Goal: Answer question/provide support

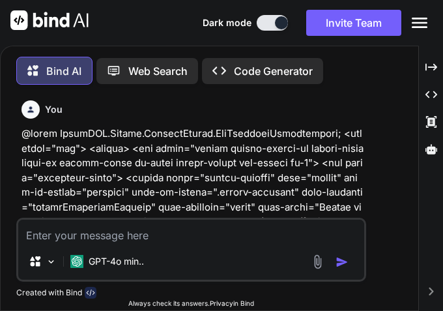
scroll to position [2904, 0]
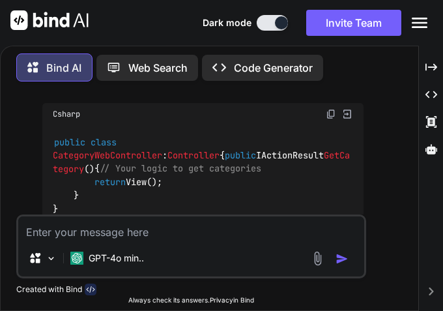
click at [98, 227] on textarea at bounding box center [191, 227] width 346 height 23
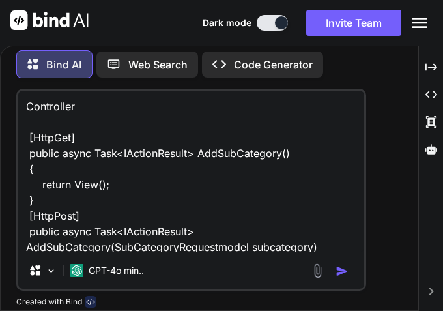
scroll to position [361, 0]
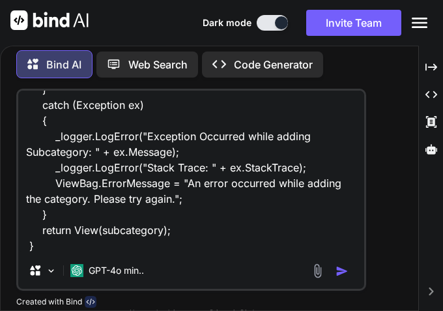
click at [173, 252] on textarea "Controller [HttpGet] public async Task<IActionResult> AddSubCategory() { return…" at bounding box center [191, 172] width 346 height 162
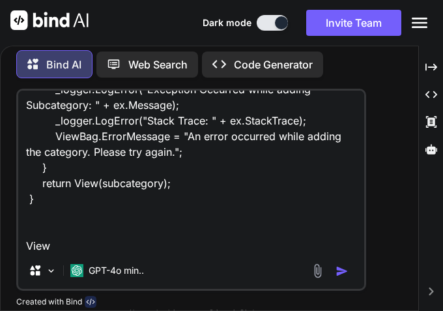
paste textarea "@model EcommAPI.Models.RequestModels.SubCategoryRequestmodel; <h2 class="mb-2 t…"
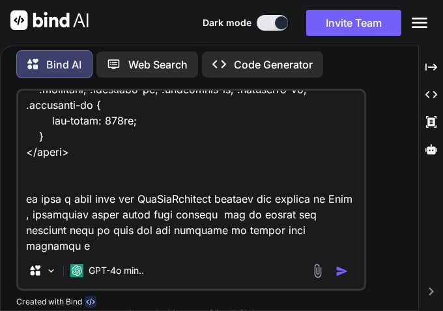
scroll to position [971, 0]
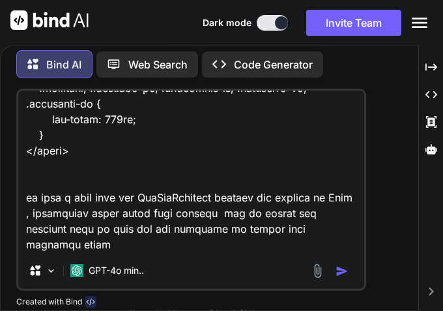
click at [314, 231] on textarea at bounding box center [191, 172] width 346 height 162
click at [231, 219] on textarea at bounding box center [191, 172] width 346 height 162
click at [111, 219] on textarea at bounding box center [191, 172] width 346 height 162
click at [70, 221] on textarea at bounding box center [191, 172] width 346 height 162
drag, startPoint x: 76, startPoint y: 235, endPoint x: 151, endPoint y: 232, distance: 74.4
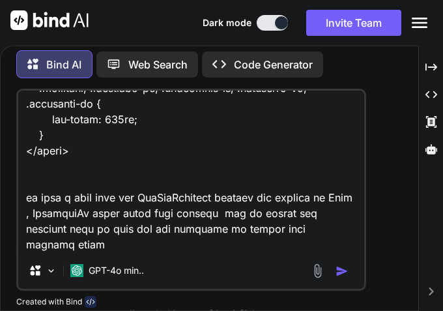
click at [78, 235] on textarea at bounding box center [191, 172] width 346 height 162
click at [231, 248] on textarea at bounding box center [191, 172] width 346 height 162
click at [225, 235] on textarea at bounding box center [191, 172] width 346 height 162
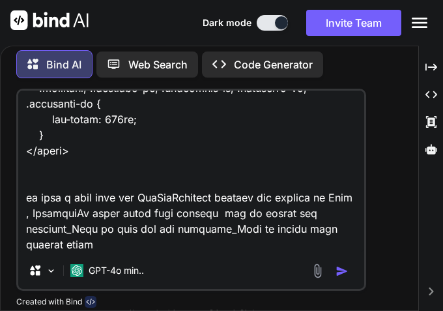
click at [106, 248] on textarea at bounding box center [191, 172] width 346 height 162
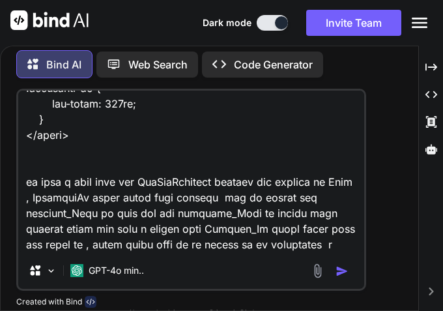
scroll to position [1002, 0]
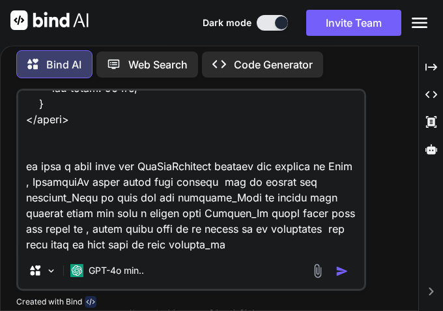
type textarea "Controller [HttpGet] public async Task<IActionResult> AddSubCategory() { return…"
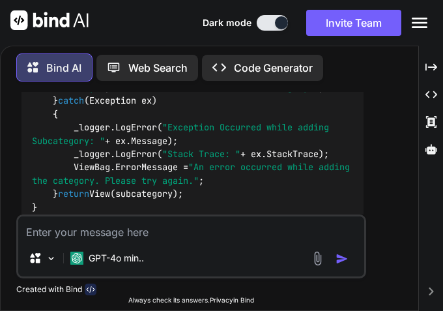
scroll to position [4494, 0]
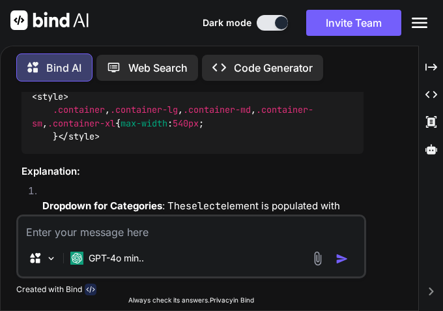
scroll to position [5211, 0]
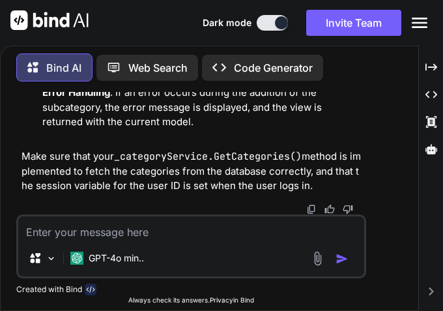
scroll to position [5551, 0]
drag, startPoint x: 35, startPoint y: 182, endPoint x: 102, endPoint y: 174, distance: 68.3
copy code "@model EcommAPI.Models.RequestModels.SubCategoryRequestmodel; < h2 class = "mb-…"
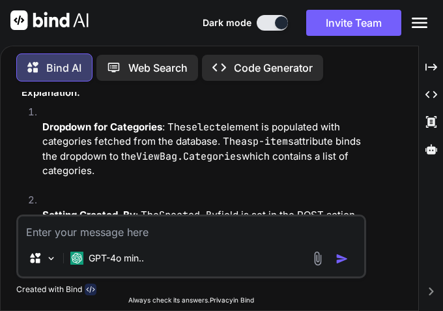
scroll to position [5094, 0]
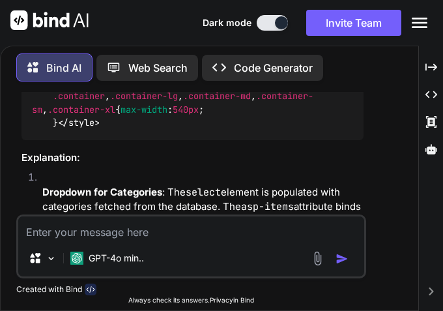
click at [75, 229] on textarea at bounding box center [191, 227] width 346 height 23
paste textarea "InvalidOperationException: The model item passed into the ViewDataDictionary is…"
type textarea "InvalidOperationException: The model item passed into the ViewDataDictionary is…"
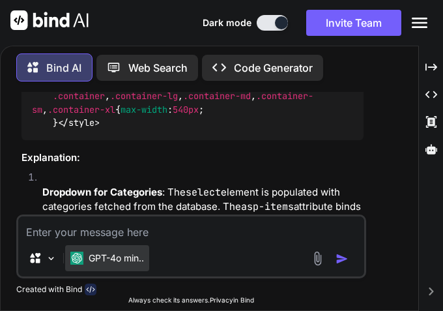
paste textarea "[HttpGet] public async Task<IActionResult> AddSubCategory() { var categories = …"
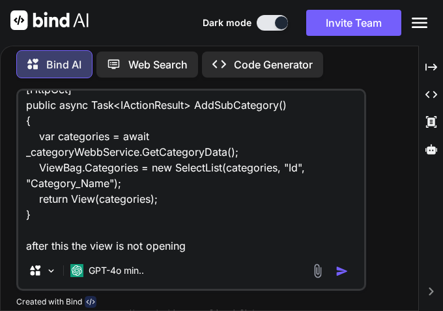
scroll to position [48, 0]
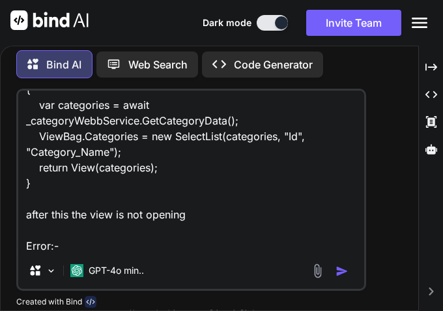
paste textarea "InvalidOperationException: The model item passed into the ViewDataDictionary is…"
type textarea "[HttpGet] public async Task<IActionResult> AddSubCategory() { var categories = …"
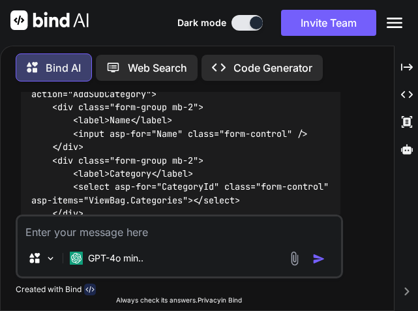
scroll to position [6640, 0]
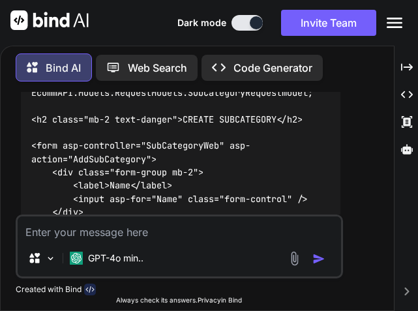
drag, startPoint x: 45, startPoint y: 126, endPoint x: 288, endPoint y: 129, distance: 243.1
copy code "var model = new SubCategoryRequestmodel();"
click at [117, 229] on textarea at bounding box center [179, 227] width 323 height 23
paste textarea "An unhandled exception occurred while processing the request. NullReferenceExce…"
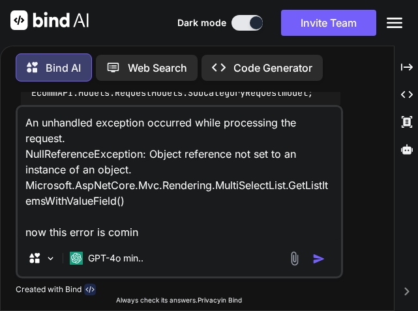
type textarea "An unhandled exception occurred while processing the request. NullReferenceExce…"
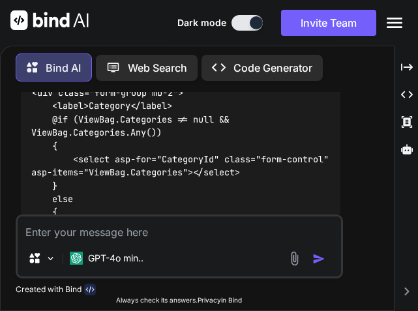
scroll to position [7928, 0]
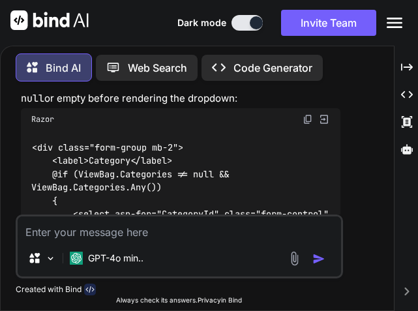
drag, startPoint x: 48, startPoint y: 150, endPoint x: 115, endPoint y: 168, distance: 70.0
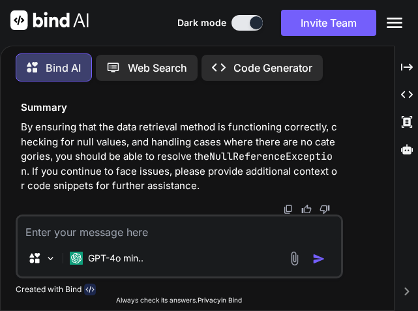
scroll to position [8836, 0]
click at [39, 233] on textarea at bounding box center [179, 227] width 323 height 23
paste textarea "@model EcommAPI.Models.RequestModels.SubCategoryRequestmodel; <h2 class="mb-2 t…"
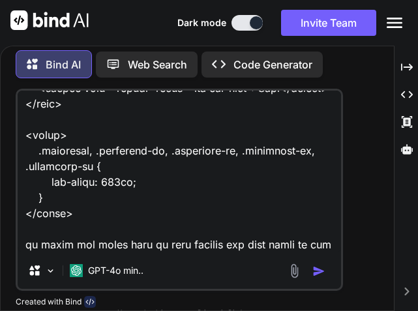
scroll to position [518, 0]
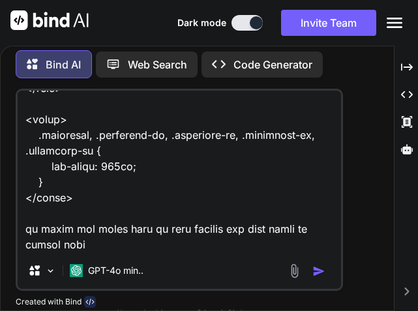
type textarea "@model EcommAPI.Models.RequestModels.SubCategoryRequestmodel; <h2 class="mb-2 t…"
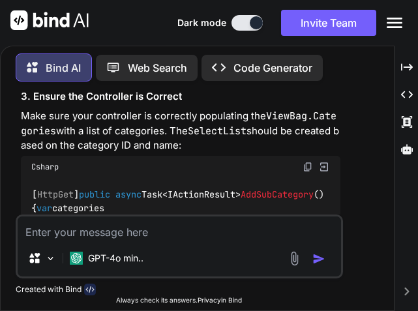
scroll to position [9350, 0]
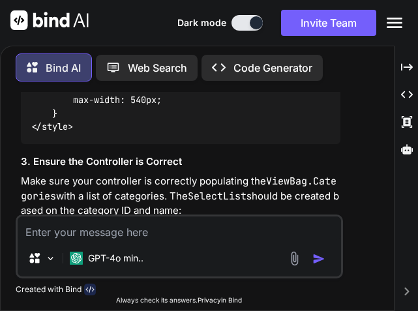
click at [50, 228] on textarea at bounding box center [179, 227] width 323 height 23
paste textarea "public class CategoryRequestModel { public int Id { get; set; } public string? …"
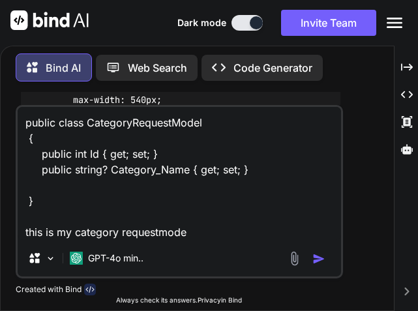
type textarea "public class CategoryRequestModel { public int Id { get; set; } public string? …"
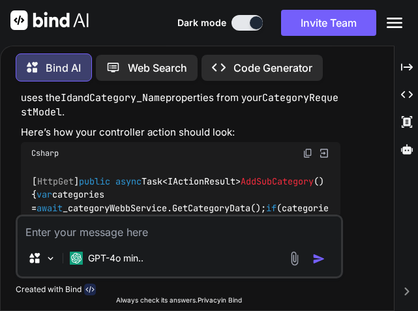
scroll to position [11108, 0]
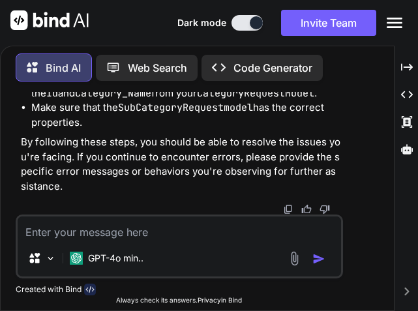
scroll to position [11760, 0]
click at [102, 229] on textarea at bounding box center [179, 227] width 323 height 23
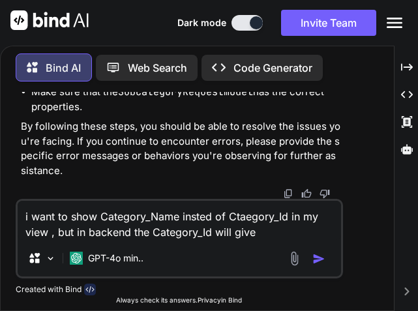
type textarea "i want to show Category_Name insted of Ctaegory_Id in my view , but in backend …"
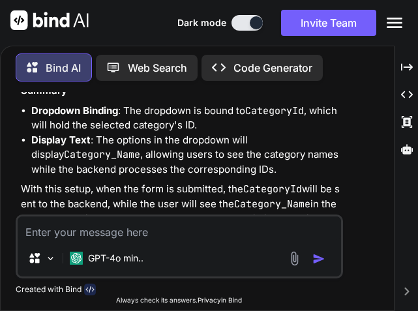
scroll to position [12776, 0]
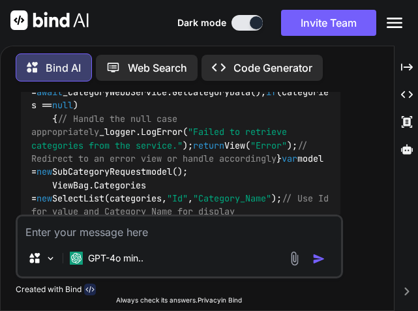
scroll to position [12515, 0]
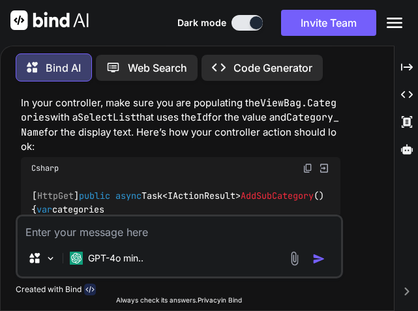
drag, startPoint x: 197, startPoint y: 164, endPoint x: 13, endPoint y: 149, distance: 184.4
click at [13, 149] on div "You Bind AI The error you're encountering in the line @foreach (var subategory …" at bounding box center [179, 201] width 357 height 218
copy p "i want to show Category_Name insted of Ctaegory_Id in my view , but in backend …"
click at [135, 233] on textarea at bounding box center [179, 227] width 323 height 23
paste textarea "i want to show Category_Name insted of Ctaegory_Id in my view , but in backend …"
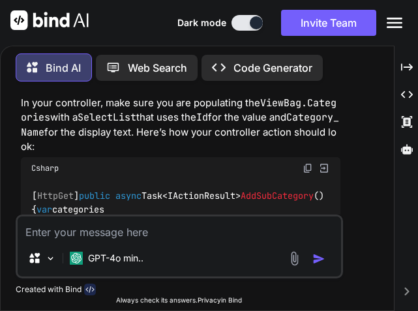
type textarea "i want to show Category_Name insted of Ctaegory_Id in my view , but in backend …"
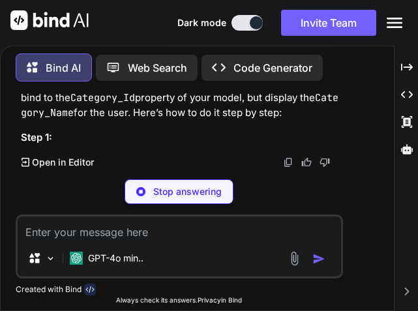
scroll to position [14006, 0]
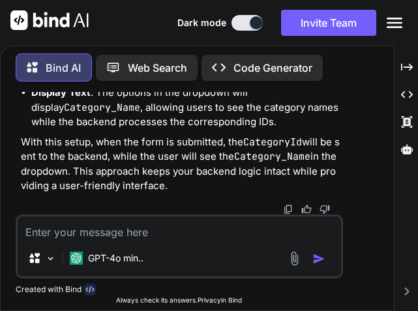
scroll to position [14137, 0]
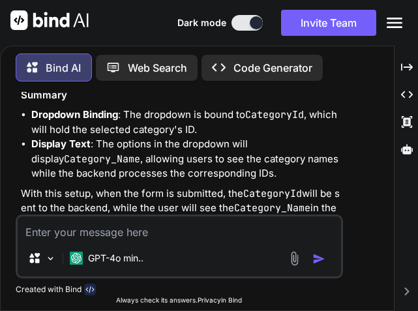
drag, startPoint x: 299, startPoint y: 147, endPoint x: 377, endPoint y: 166, distance: 80.9
click at [377, 166] on div "Bind AI Web Search Created with Pixso. Code Generator You Bind AI The error you…" at bounding box center [197, 176] width 393 height 267
click at [103, 231] on textarea at bounding box center [179, 227] width 323 height 23
type textarea "write a procedure to perform join"
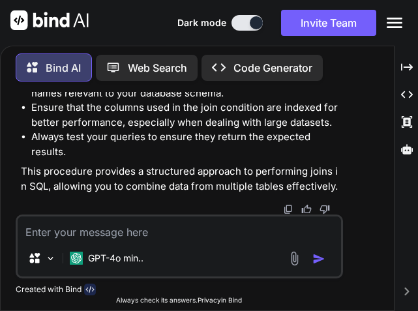
scroll to position [15482, 0]
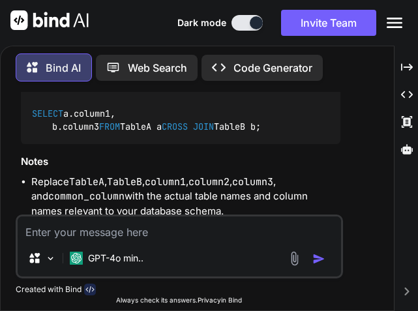
click at [182, 232] on textarea at bounding box center [179, 227] width 323 height 23
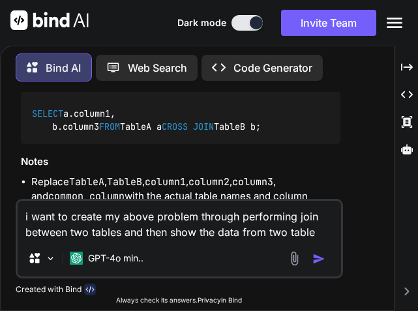
type textarea "i want to create my above problem through performing join between two tables an…"
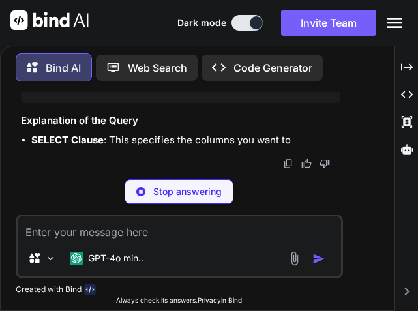
scroll to position [17641, 0]
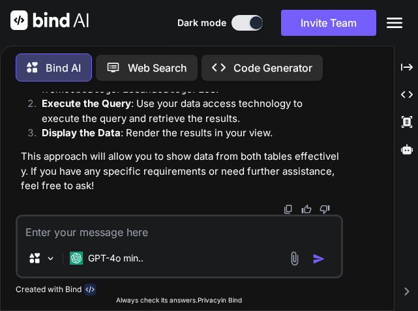
click at [145, 231] on textarea at bounding box center [179, 227] width 323 height 23
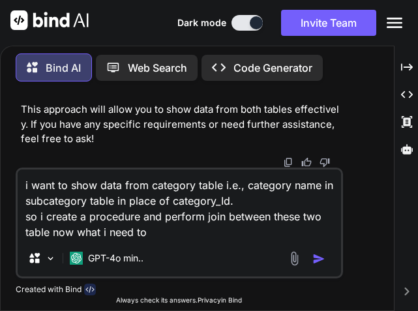
click at [171, 234] on textarea "i want to show data from category table i.e., category name in subcategory tabl…" at bounding box center [179, 204] width 323 height 70
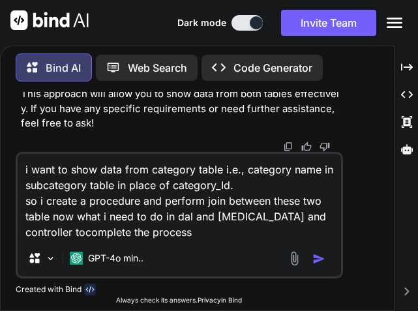
type textarea "i want to show data from category table i.e., category name in subcategory tabl…"
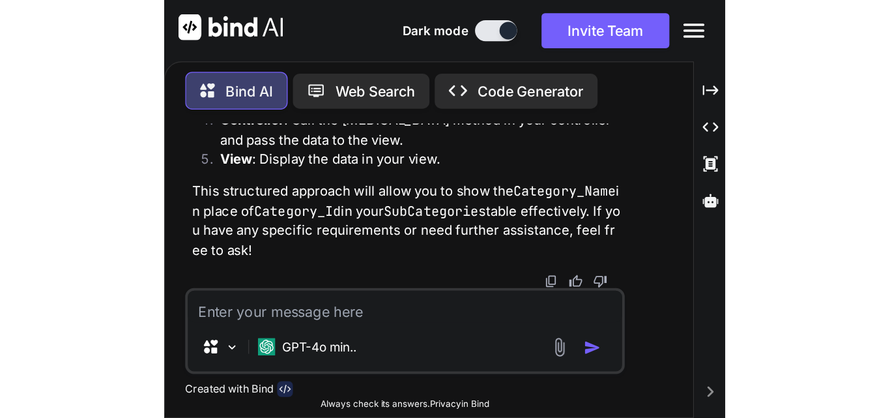
scroll to position [19655, 0]
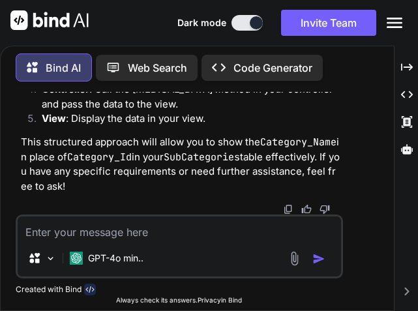
drag, startPoint x: 119, startPoint y: 99, endPoint x: 253, endPoint y: 129, distance: 137.6
copy code "Task<List<SubCategoryDto>> GetSubCategoriesWithCategoryNamesAsync()"
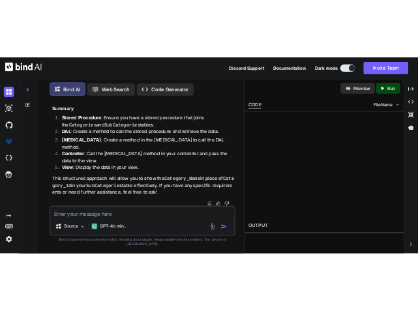
scroll to position [20477, 0]
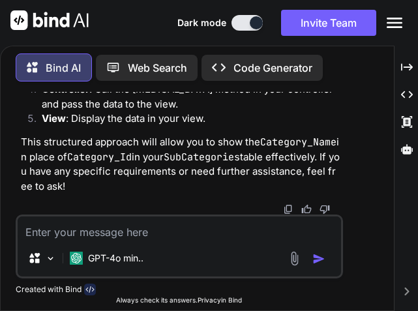
click at [156, 227] on textarea at bounding box center [179, 227] width 323 height 23
paste textarea "public async Task<BaseResponseModel> GetAll() { BaseResponseModel responseModel…"
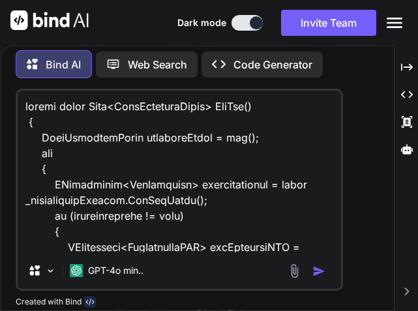
scroll to position [377, 0]
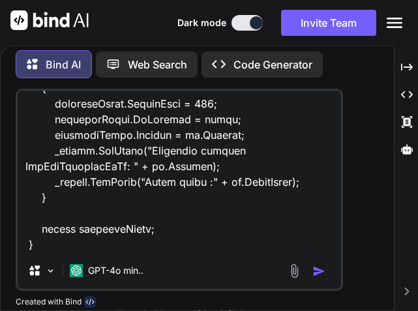
click at [161, 249] on textarea at bounding box center [179, 172] width 323 height 162
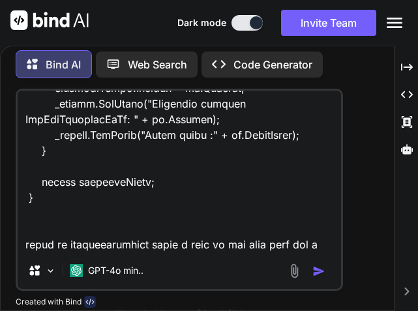
scroll to position [439, 0]
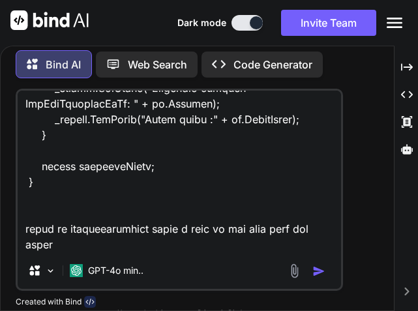
click at [85, 247] on textarea at bounding box center [179, 172] width 323 height 162
click at [84, 249] on textarea at bounding box center [179, 172] width 323 height 162
paste textarea "CategoryAndSubCategoryJOIN"
type textarea "public async Task<BaseResponseModel> GetAll() { BaseResponseModel responseModel…"
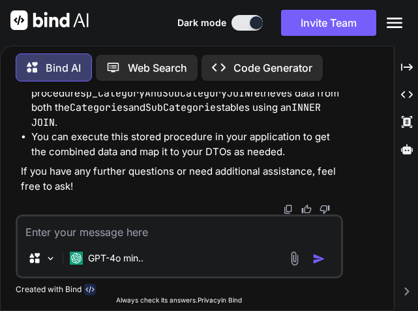
scroll to position [22148, 0]
click at [197, 222] on textarea at bounding box center [179, 227] width 323 height 23
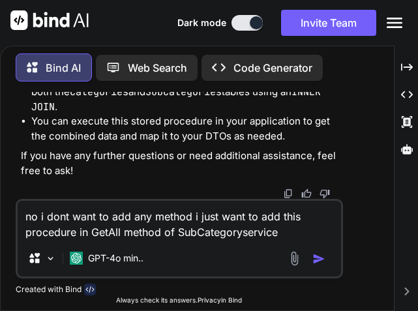
click at [162, 233] on textarea "no i dont want to add any method i just want to add this procedure in GetAll me…" at bounding box center [179, 220] width 323 height 39
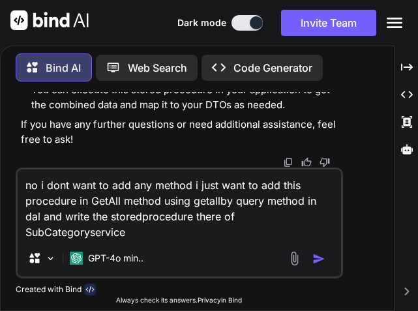
click at [192, 185] on textarea "no i dont want to add any method i just want to add this procedure in GetAll me…" at bounding box center [179, 204] width 323 height 70
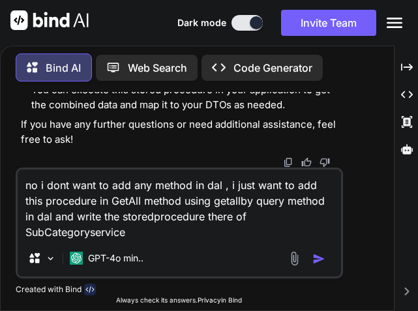
drag, startPoint x: 135, startPoint y: 233, endPoint x: 51, endPoint y: 234, distance: 83.4
click at [53, 234] on textarea "no i dont want to add any method in dal , i just want to add this procedure in …" at bounding box center [179, 204] width 323 height 70
drag, startPoint x: 33, startPoint y: 234, endPoint x: 22, endPoint y: 237, distance: 12.2
click at [22, 237] on textarea "no i dont want to add any method in dal , i just want to add this procedure in …" at bounding box center [179, 204] width 323 height 70
drag, startPoint x: 130, startPoint y: 231, endPoint x: 222, endPoint y: 218, distance: 92.9
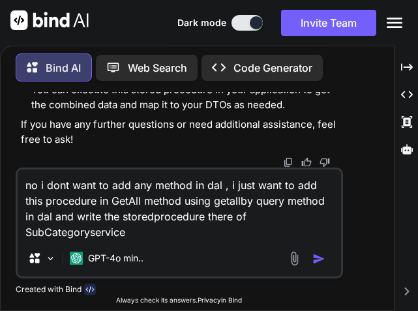
click at [222, 218] on textarea "no i dont want to add any method in dal , i just want to add this procedure in …" at bounding box center [179, 204] width 323 height 70
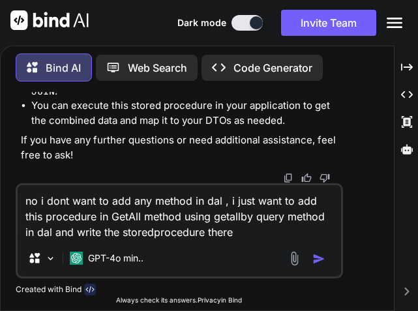
click at [162, 218] on textarea "no i dont want to add any method in dal , i just want to add this procedure in …" at bounding box center [179, 212] width 323 height 55
paste textarea "of SubCategoryservice"
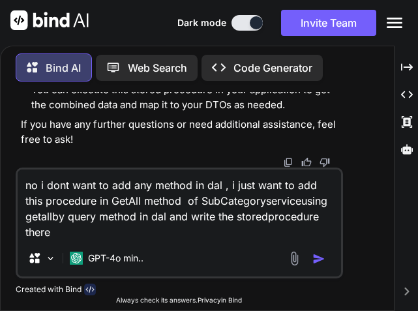
type textarea "no i dont want to add any method in dal , i just want to add this procedure in …"
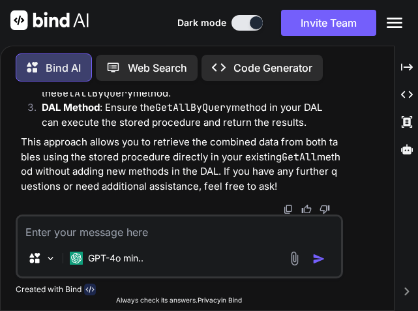
scroll to position [23211, 0]
click at [151, 227] on textarea at bounding box center [179, 227] width 323 height 23
click at [186, 231] on textarea "in my generic repository i wro" at bounding box center [179, 227] width 323 height 23
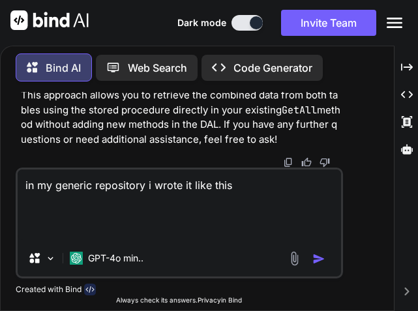
paste textarea "public async Task<IEnumerable<T>> GetAllByQuery(string procedureName, DynamicPa…"
type textarea "in my generic repository i wrote it like this public async Task<IEnumerable<T>>…"
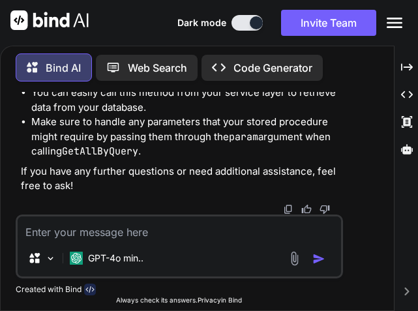
scroll to position [25120, 0]
click at [128, 229] on textarea at bounding box center [179, 227] width 323 height 23
click at [154, 228] on textarea at bounding box center [179, 227] width 323 height 23
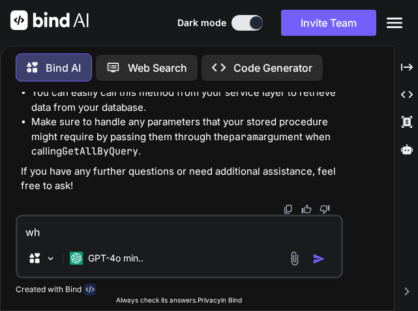
type textarea "w"
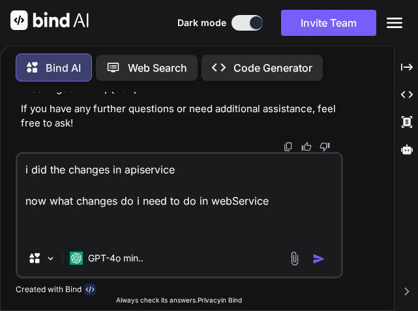
paste textarea "public async Task<List<SubCategoryRequestmodel>> GetSubCategoryData() { try { v…"
type textarea "i did the changes in apiservice now what changes do i need to do in webService …"
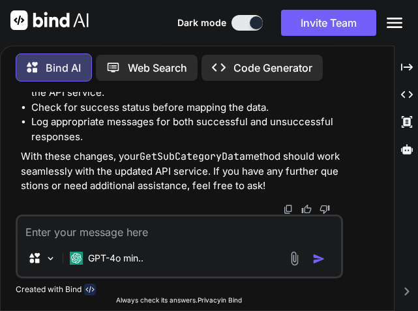
scroll to position [27169, 0]
click at [117, 227] on textarea at bounding box center [179, 227] width 323 height 23
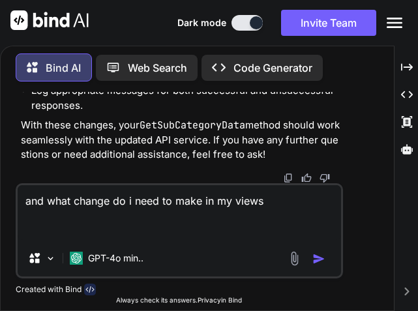
paste textarea "@model IEnumerable<EcommAPI.Models.RequestModels.SubCategoryRequestmodel> <div …"
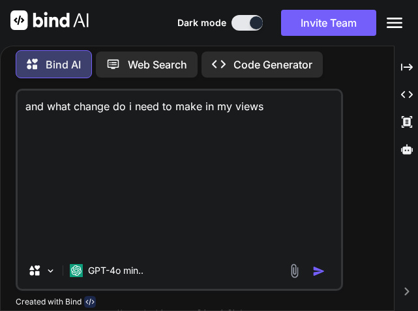
type textarea "and what change do i need to make in my views @model IEnumerable<EcommAPI.Model…"
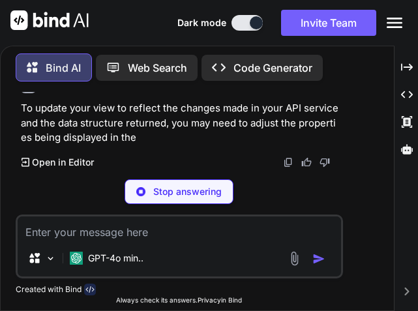
scroll to position [26183, 0]
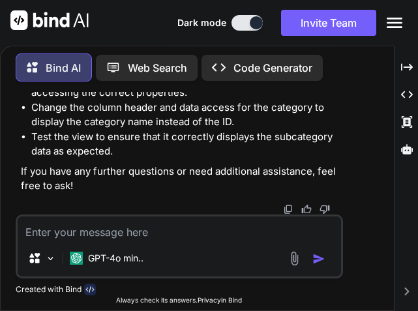
scroll to position [27878, 0]
click at [74, 227] on textarea at bounding box center [179, 227] width 323 height 23
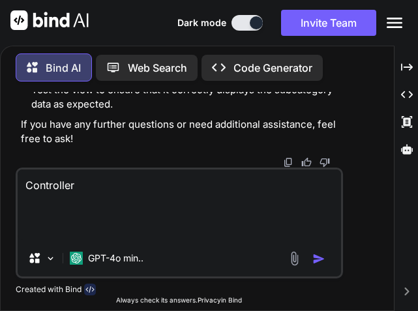
paste textarea "[HttpGet] public async Task<IActionResult> GetSubCategory() { try { if (HttpCon…"
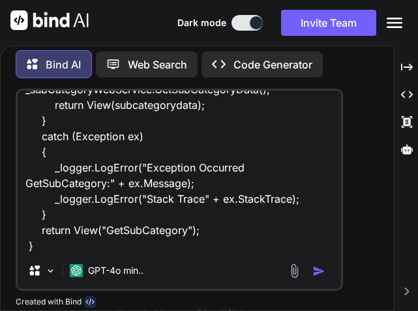
scroll to position [252, 0]
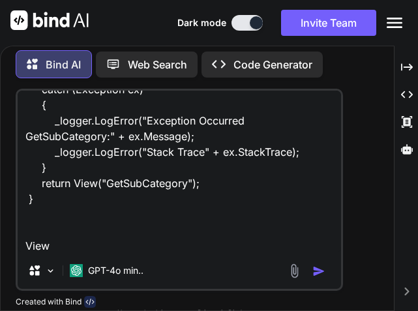
paste textarea "@model IEnumerable<EcommAPI.Models.DTO.SubCategoryDTO> <div class="row"> <heade…"
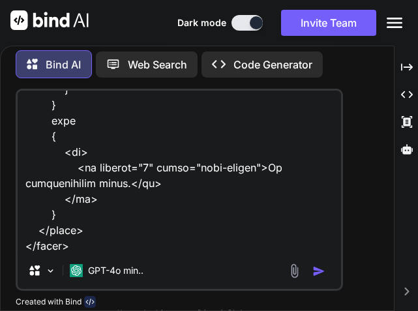
scroll to position [1519, 0]
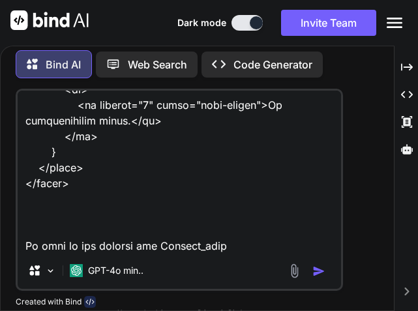
type textarea "Controller [HttpGet] public async Task<IActionResult> GetSubCategory() { try { …"
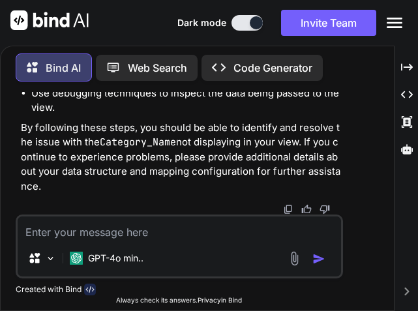
scroll to position [30599, 0]
drag, startPoint x: 231, startPoint y: 193, endPoint x: 23, endPoint y: 200, distance: 208.0
copy code "<td>@subcategory.Category_Name</td>"
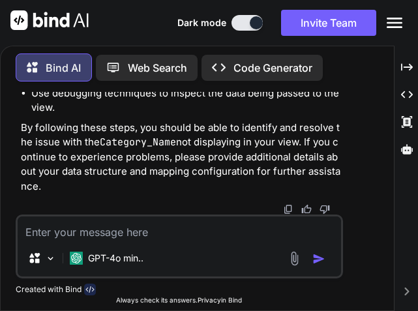
scroll to position [31436, 0]
